Goal: Transaction & Acquisition: Register for event/course

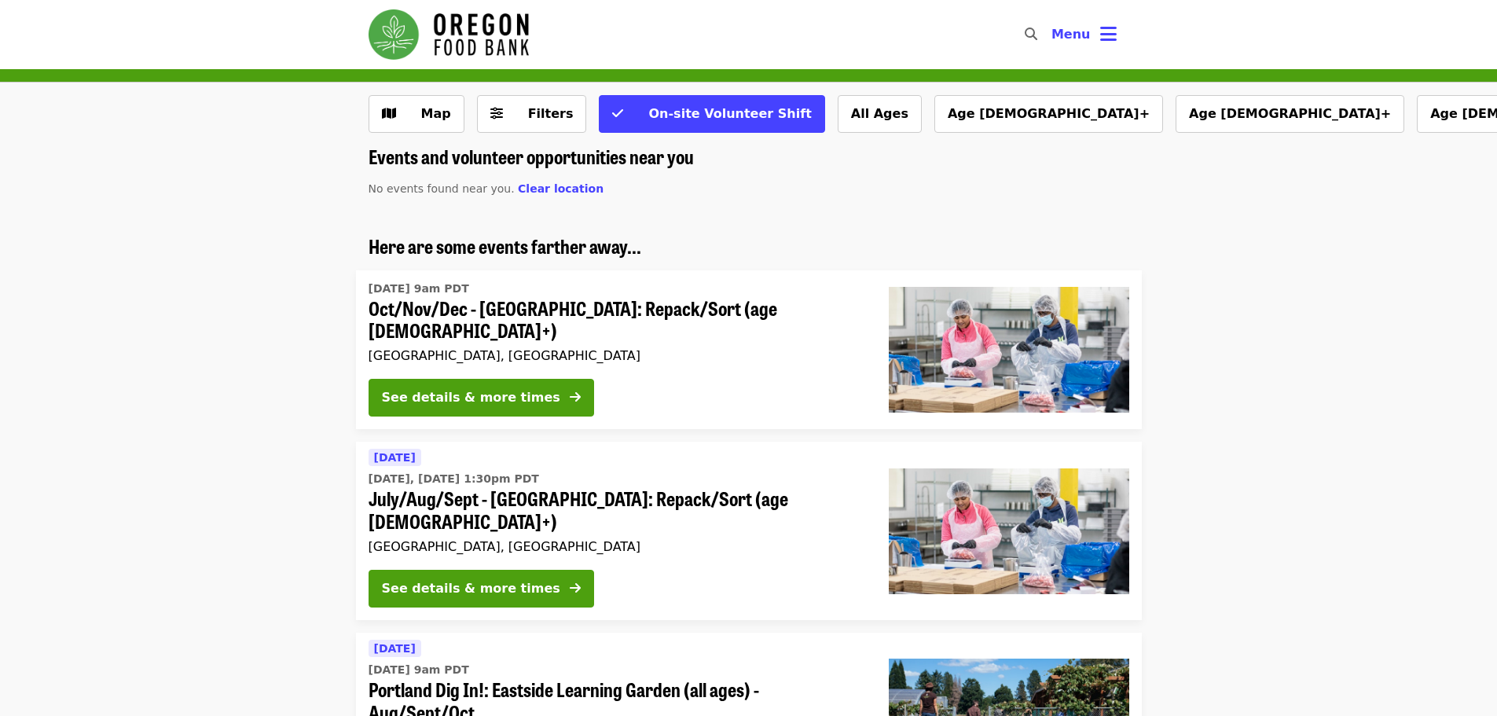
scroll to position [116, 0]
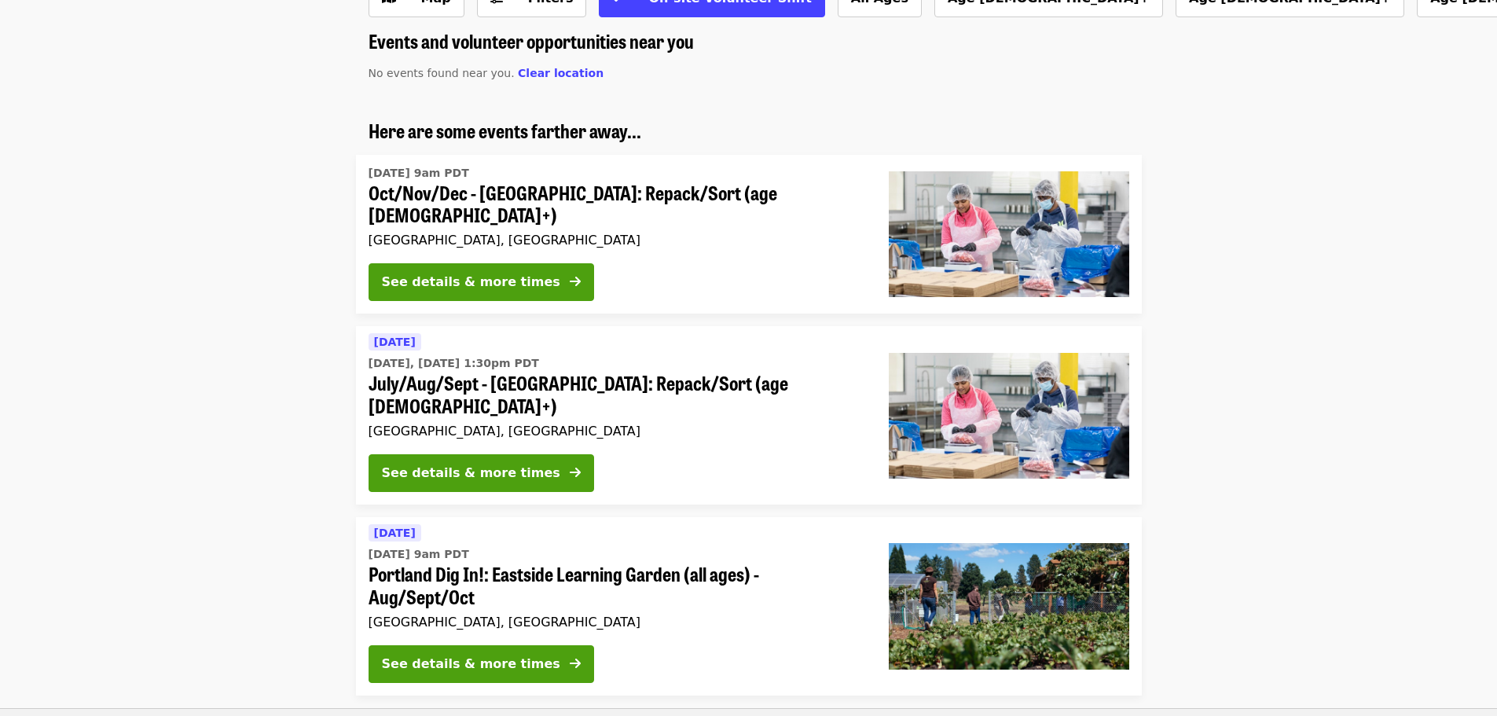
click at [534, 374] on span "July/Aug/Sept - [GEOGRAPHIC_DATA]: Repack/Sort (age [DEMOGRAPHIC_DATA]+)" at bounding box center [616, 395] width 495 height 46
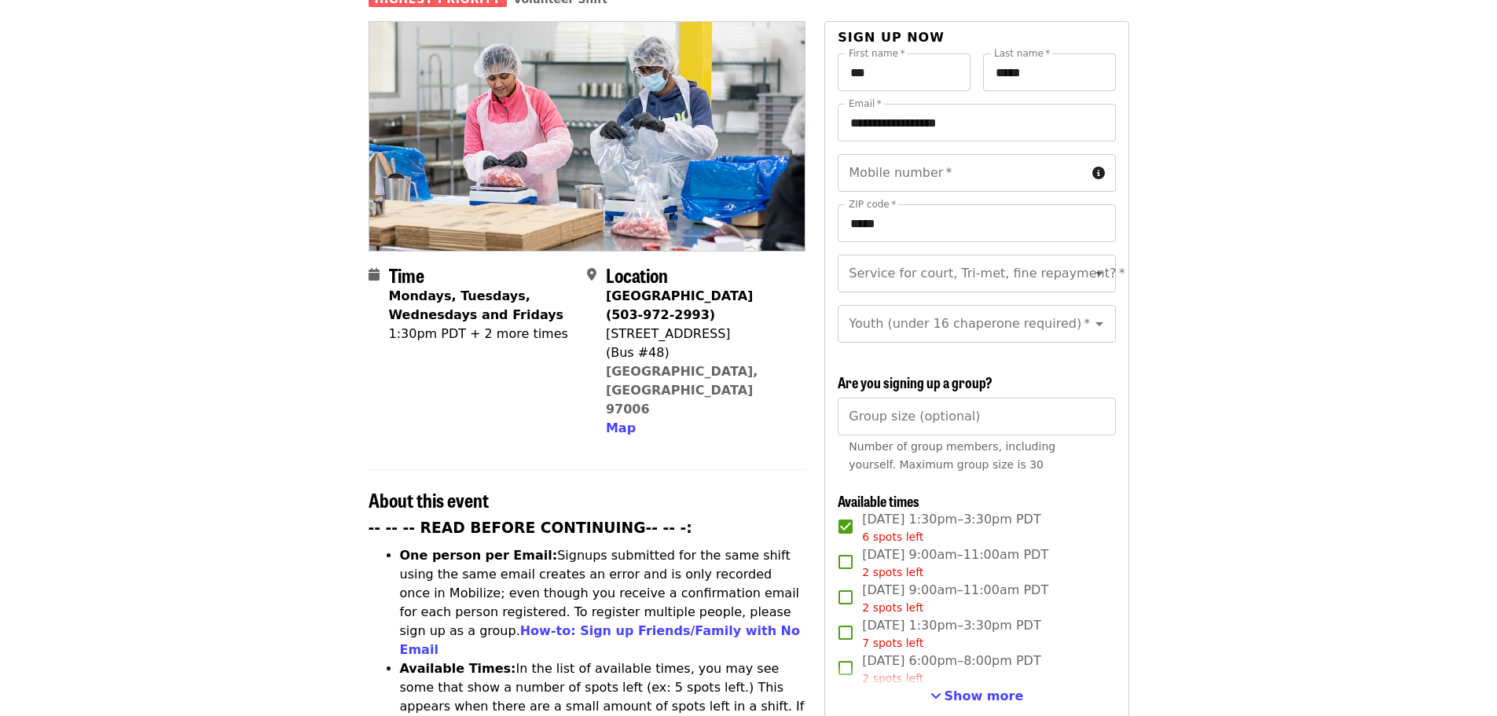
scroll to position [153, 0]
click at [1090, 265] on icon "Open" at bounding box center [1099, 274] width 19 height 19
click at [1016, 293] on li "No" at bounding box center [971, 289] width 266 height 28
type input "**"
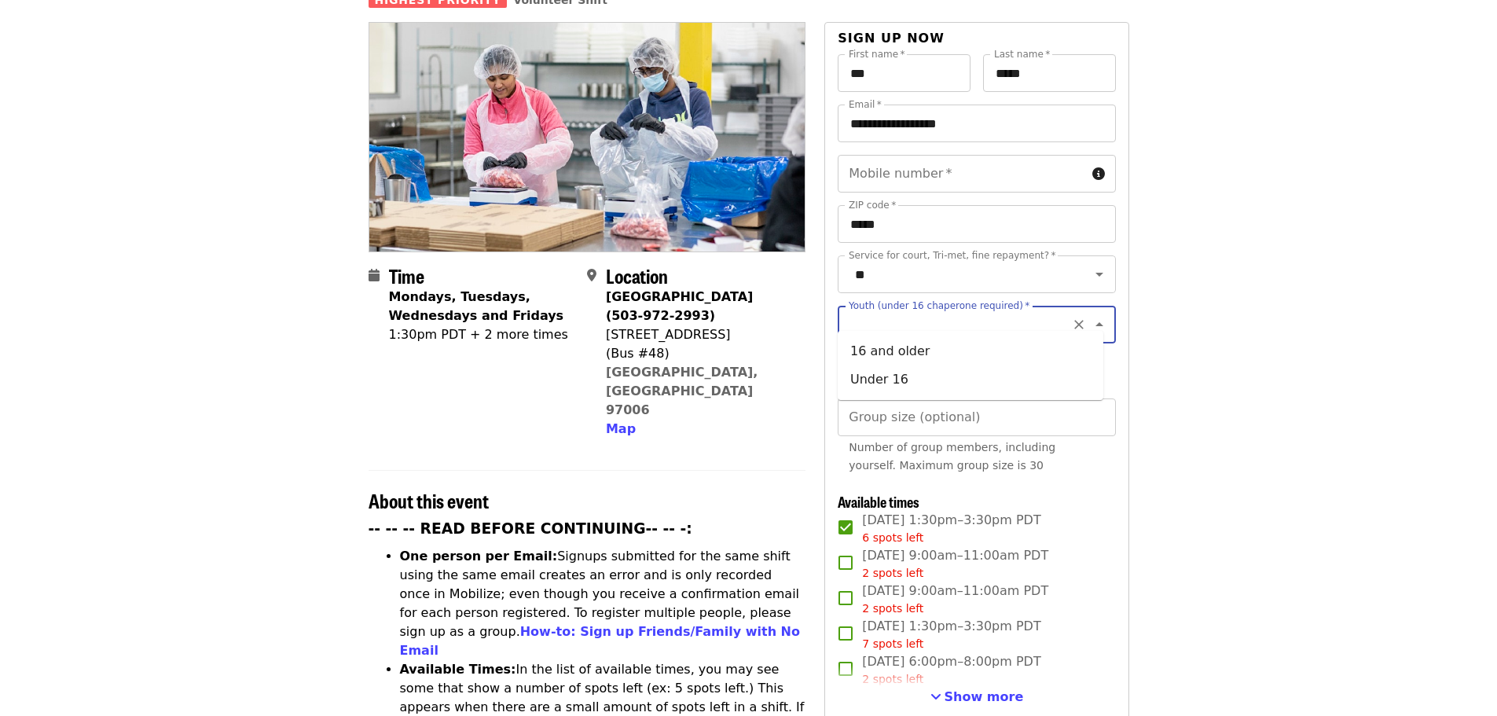
click at [1025, 310] on input "Youth (under 16 chaperone required)   *" at bounding box center [957, 325] width 214 height 30
click at [971, 346] on li "16 and older" at bounding box center [971, 351] width 266 height 28
type input "**********"
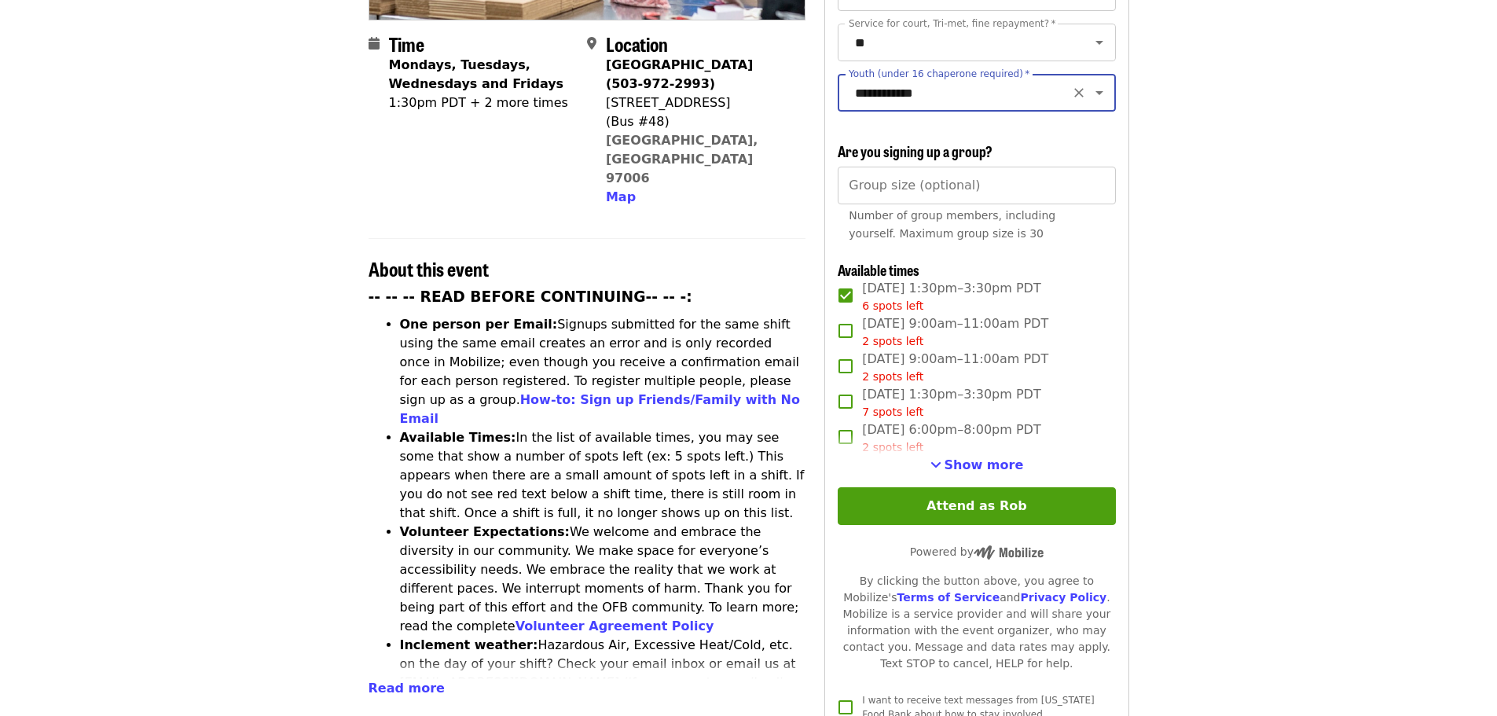
scroll to position [386, 0]
click at [990, 501] on button "Attend as Rob" at bounding box center [976, 506] width 277 height 38
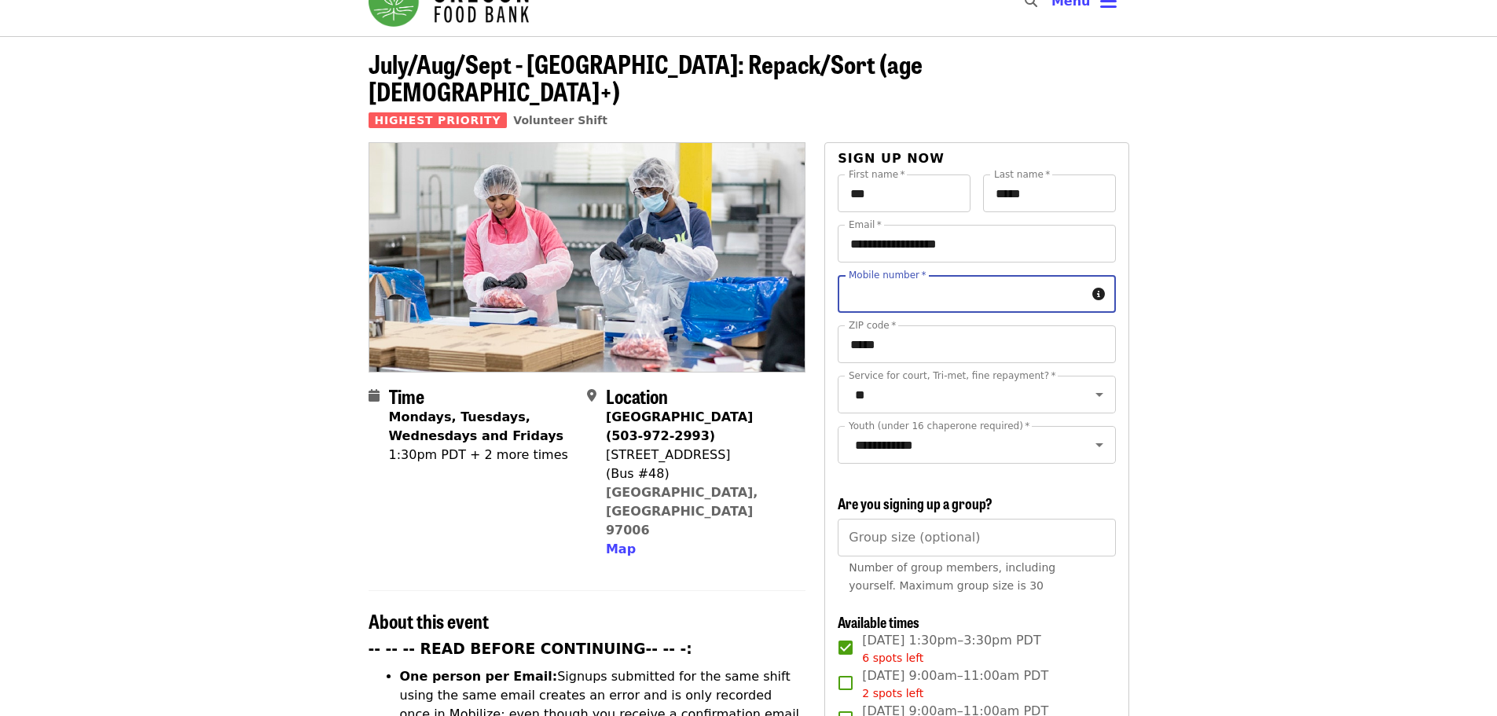
scroll to position [32, 0]
click at [1006, 276] on input "Mobile number   *" at bounding box center [962, 295] width 248 height 38
type input "**********"
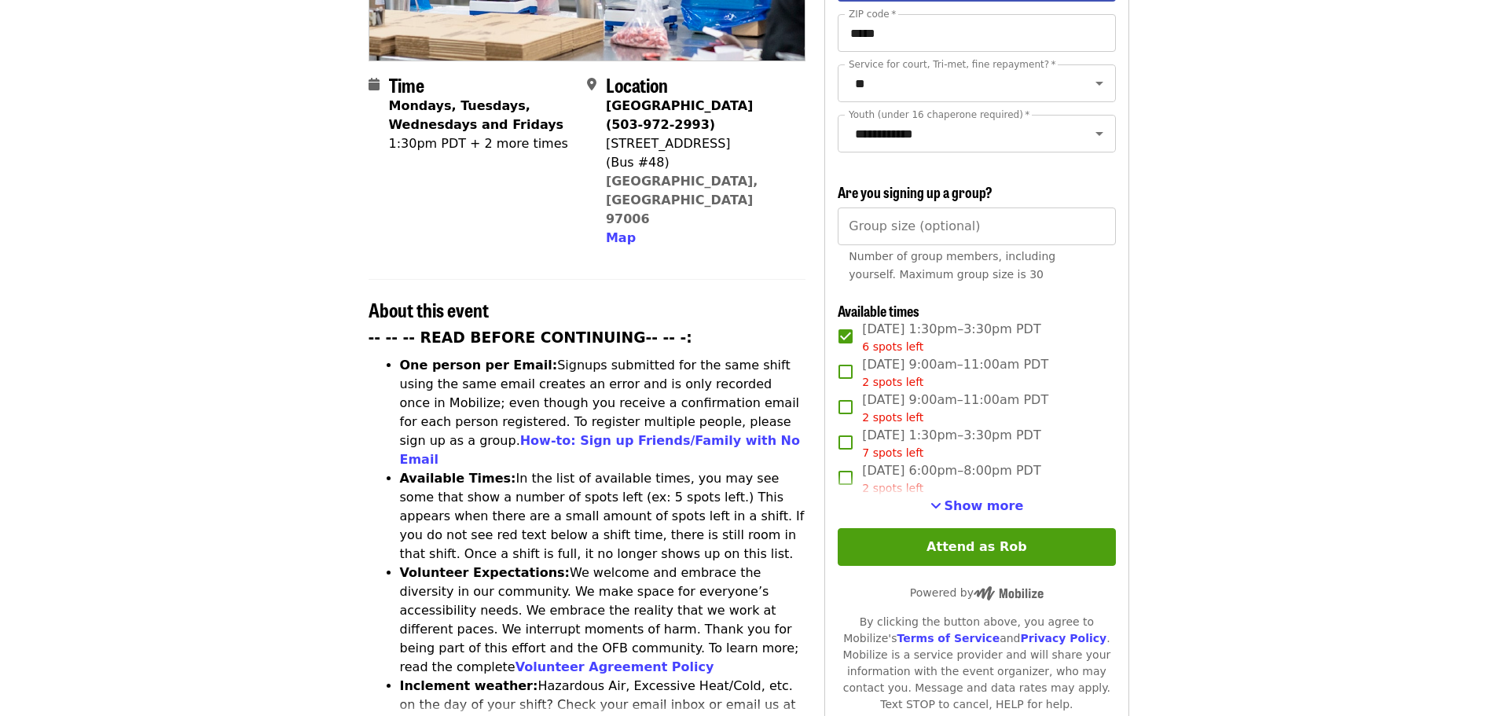
scroll to position [345, 0]
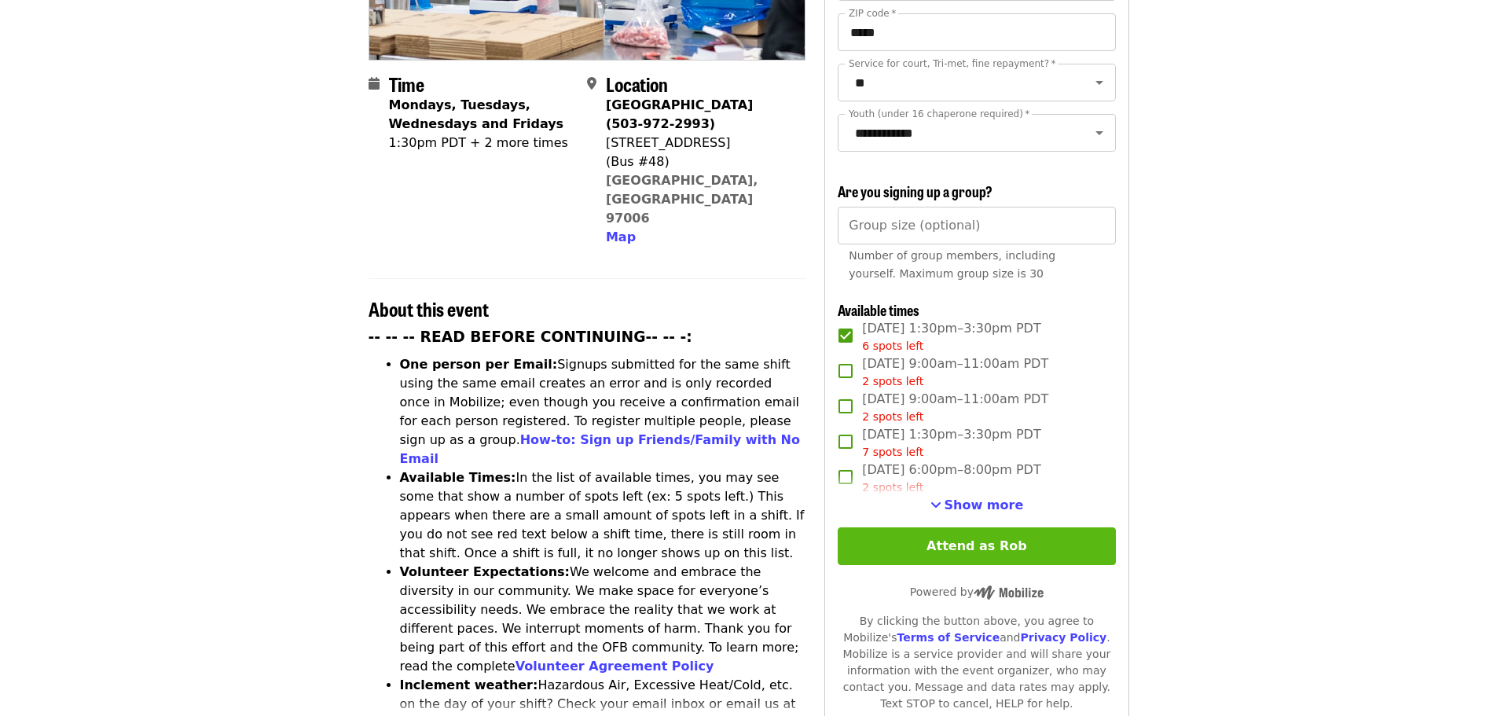
click at [983, 539] on button "Attend as Rob" at bounding box center [976, 546] width 277 height 38
